Goal: Information Seeking & Learning: Learn about a topic

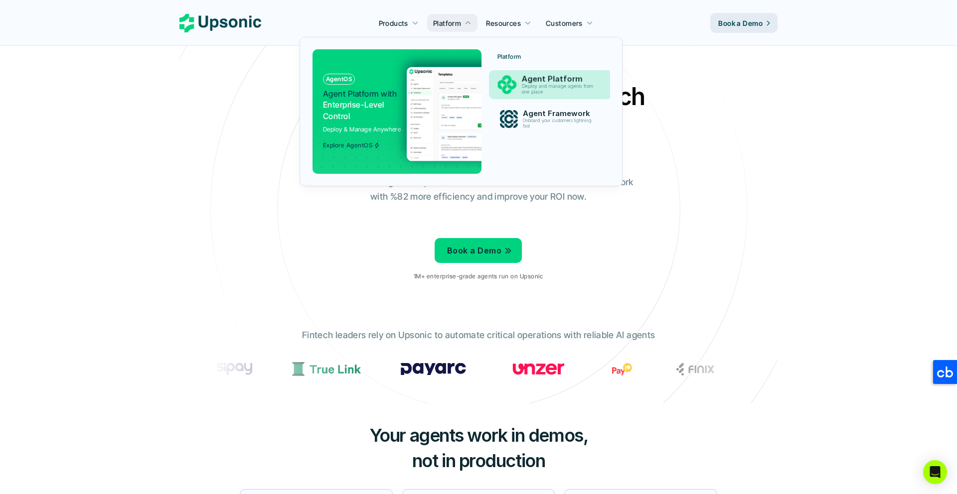
click at [541, 84] on p "Deploy and manage agents from one place" at bounding box center [559, 89] width 76 height 11
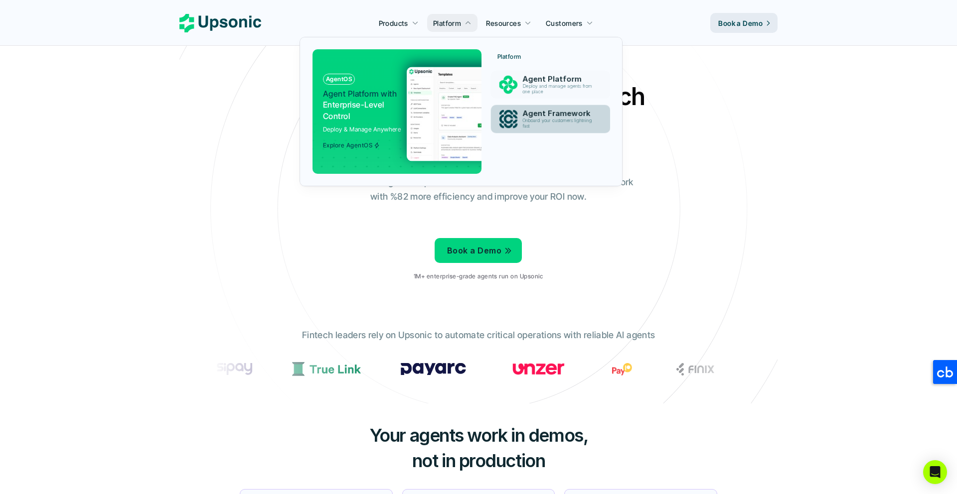
click at [535, 124] on p "Onboard your customers lightning fast" at bounding box center [559, 123] width 74 height 11
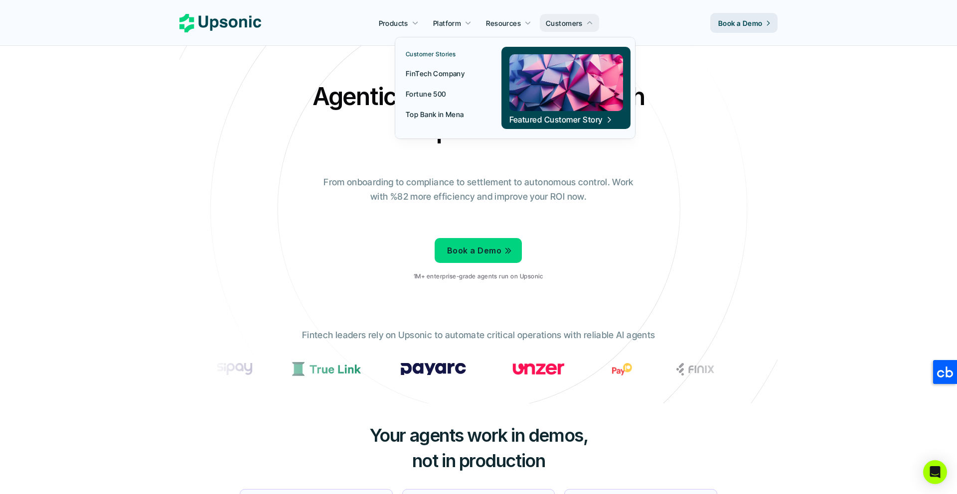
click at [438, 75] on p "FinTech Company" at bounding box center [435, 73] width 59 height 10
click at [430, 93] on p "Fortune 500" at bounding box center [426, 94] width 40 height 10
click at [430, 118] on p "Top Bank in Mena" at bounding box center [435, 114] width 58 height 10
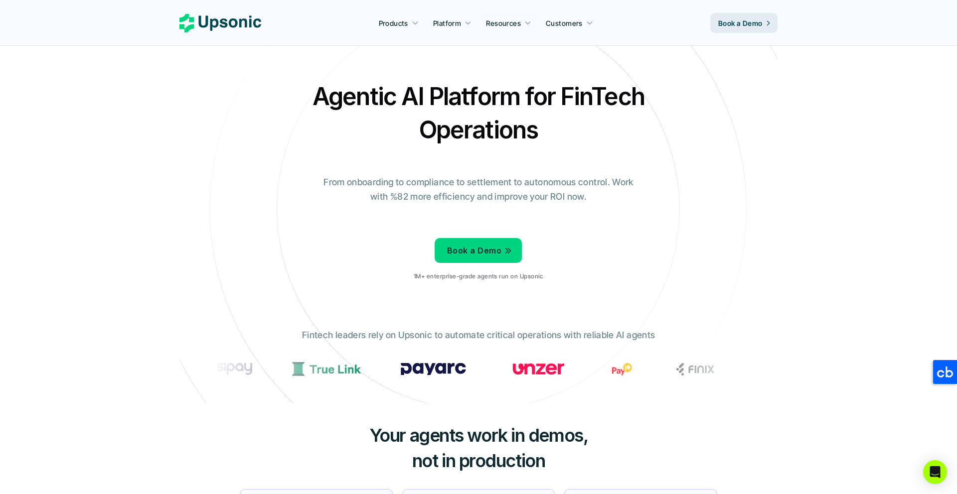
click at [535, 7] on nav "Products Platform Resources Customers Book a Demo" at bounding box center [478, 23] width 957 height 46
click at [290, 141] on div "Agentic AI Platform for FinTech Operations From onboarding to compliance to set…" at bounding box center [478, 184] width 583 height 209
click at [331, 253] on div "Agentic AI Platform for FinTech Operations From onboarding to compliance to set…" at bounding box center [478, 184] width 583 height 209
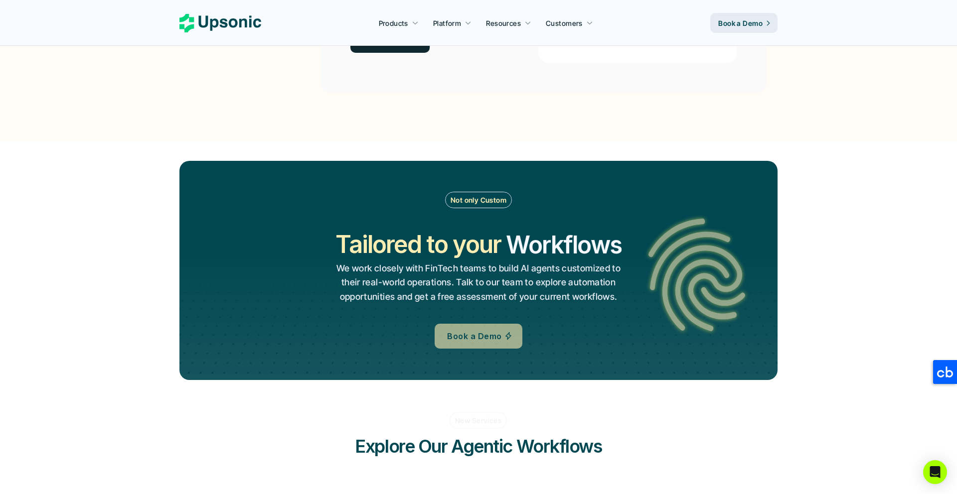
scroll to position [1058, 0]
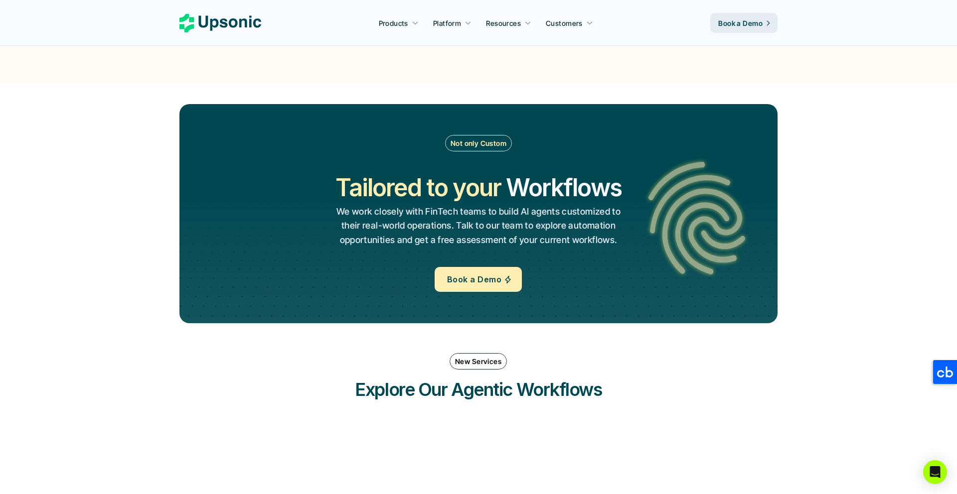
click at [606, 167] on div "Not only Custom Tailored to your Workflows Operations Processes Workflows We wo…" at bounding box center [478, 213] width 538 height 157
drag, startPoint x: 589, startPoint y: 162, endPoint x: 558, endPoint y: 177, distance: 34.8
click at [558, 177] on div "Not only Custom Tailored to your Workflows Operations Processes Workflows We wo…" at bounding box center [478, 213] width 538 height 157
click at [382, 179] on h2 "Tailored to your" at bounding box center [416, 187] width 165 height 33
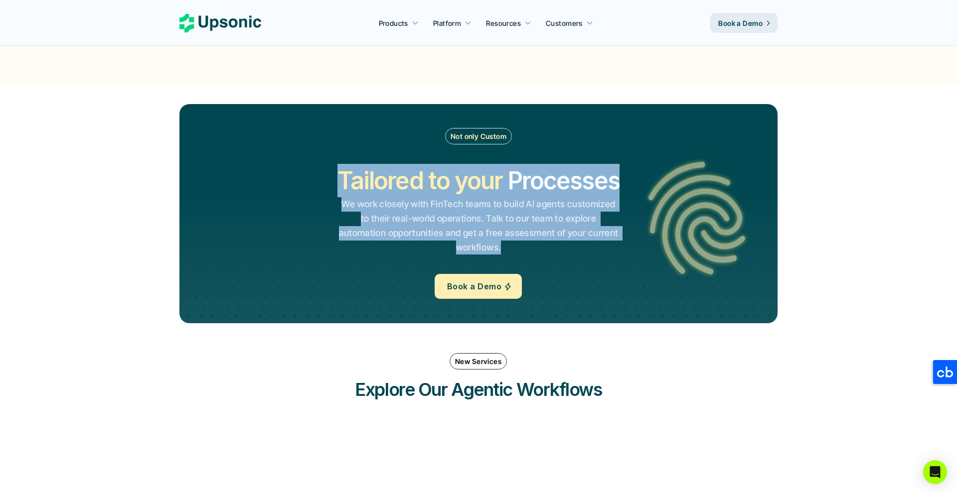
drag, startPoint x: 329, startPoint y: 186, endPoint x: 607, endPoint y: 250, distance: 285.7
click at [607, 250] on div "Not only Custom Tailored to your Workflows Operations Processes Workflows We wo…" at bounding box center [478, 213] width 538 height 171
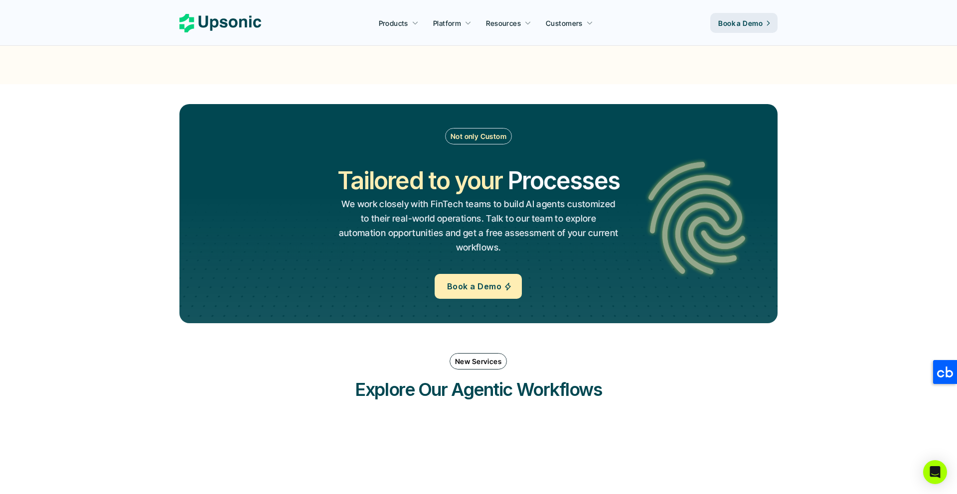
click at [614, 304] on div at bounding box center [478, 261] width 717 height 126
